Goal: Task Accomplishment & Management: Use online tool/utility

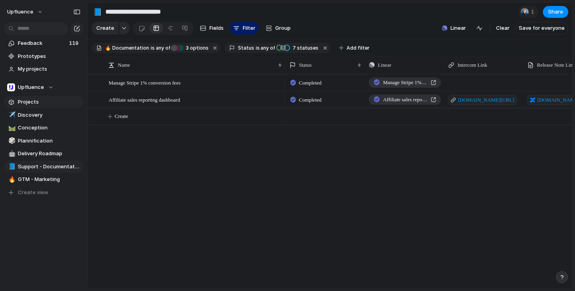
click at [33, 100] on span "Projects" at bounding box center [49, 102] width 63 height 8
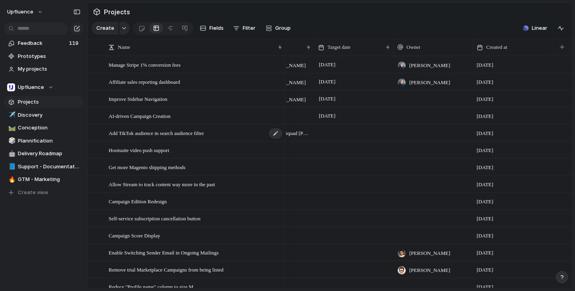
click at [177, 131] on span "Add TikTok audience in search audience filter" at bounding box center [156, 132] width 95 height 9
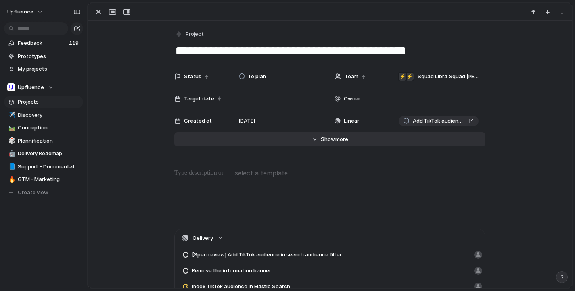
click at [340, 140] on span "more" at bounding box center [341, 139] width 13 height 8
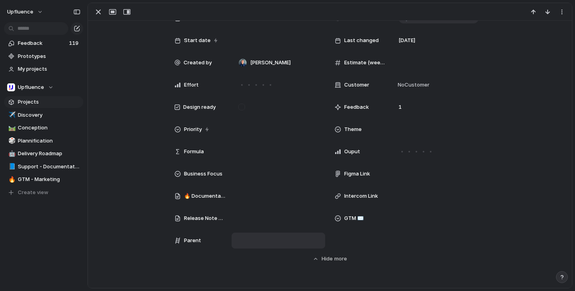
click at [253, 240] on div at bounding box center [278, 240] width 86 height 9
click at [267, 227] on div "Use the create dropdown to add your first parent" at bounding box center [287, 145] width 575 height 291
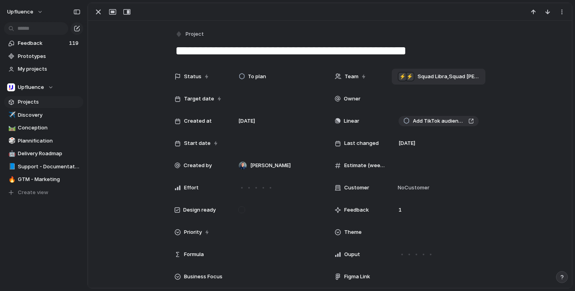
click at [444, 77] on span "Squad Libra , Squad [PERSON_NAME]" at bounding box center [447, 77] width 61 height 8
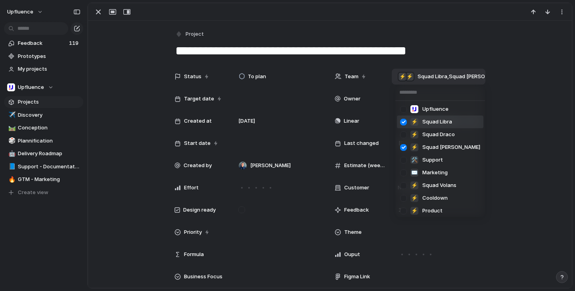
click at [444, 77] on div "Upfluence ⚡ Squad Libra ⚡ Squad Draco ⚡ Squad [PERSON_NAME] 🛠️ Support ✉️ Marke…" at bounding box center [287, 145] width 575 height 291
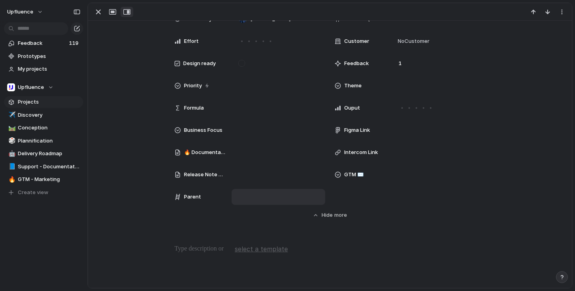
click at [124, 11] on div "button" at bounding box center [126, 12] width 7 height 6
